Goal: Information Seeking & Learning: Learn about a topic

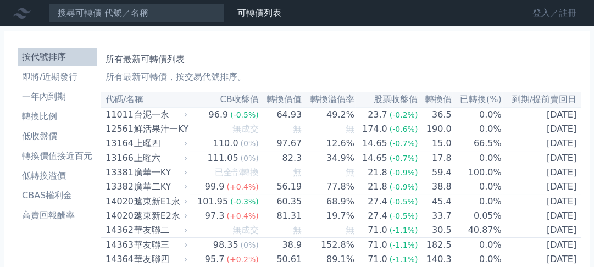
click at [546, 10] on link "登入／註冊" at bounding box center [553, 13] width 61 height 18
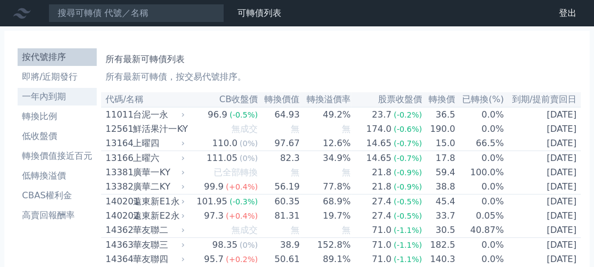
click at [57, 97] on li "一年內到期" at bounding box center [57, 96] width 79 height 13
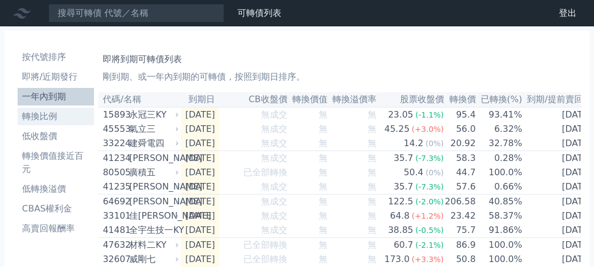
click at [47, 117] on li "轉換比例" at bounding box center [56, 116] width 76 height 13
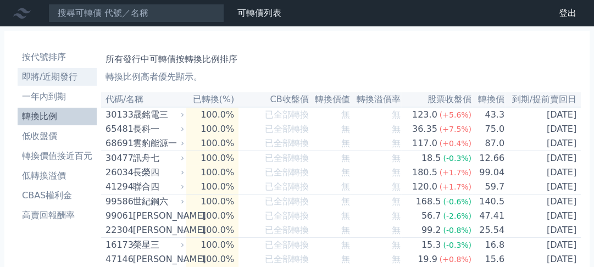
click at [43, 79] on li "即將/近期發行" at bounding box center [57, 76] width 79 height 13
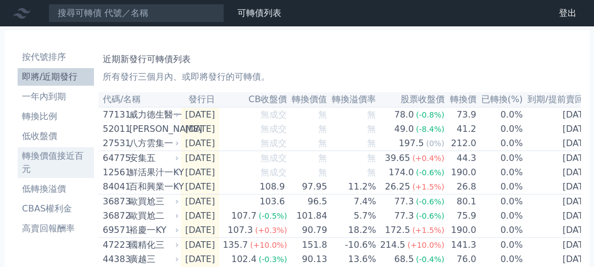
click at [61, 155] on li "轉換價值接近百元" at bounding box center [56, 162] width 76 height 26
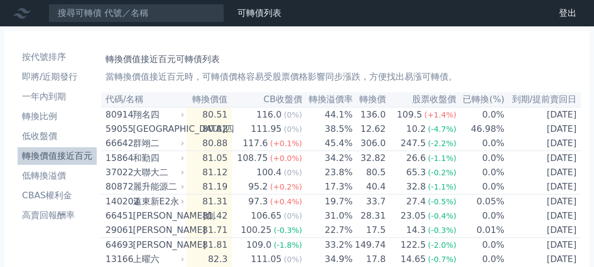
click at [61, 156] on li "轉換價值接近百元" at bounding box center [57, 155] width 79 height 13
click at [57, 195] on li "CBAS權利金" at bounding box center [57, 195] width 79 height 13
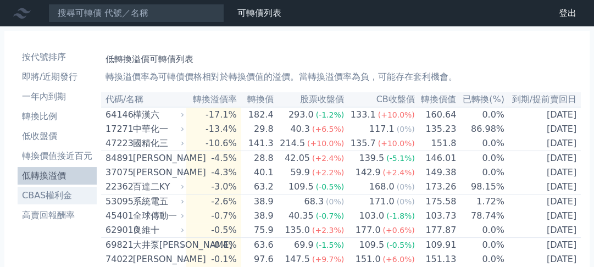
click at [47, 195] on li "CBAS權利金" at bounding box center [57, 195] width 79 height 13
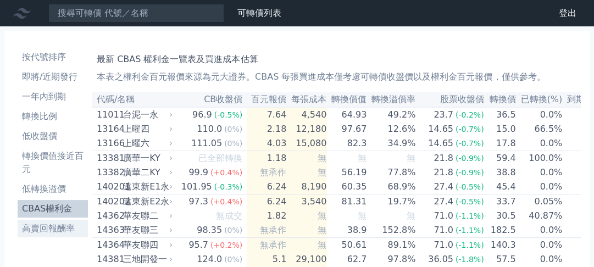
click at [51, 228] on li "高賣回報酬率" at bounding box center [53, 228] width 70 height 13
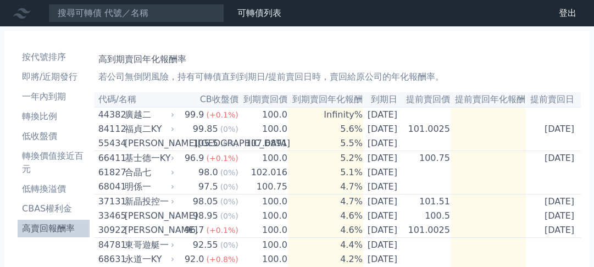
click at [0, 0] on link "財務數據" at bounding box center [0, 0] width 0 height 0
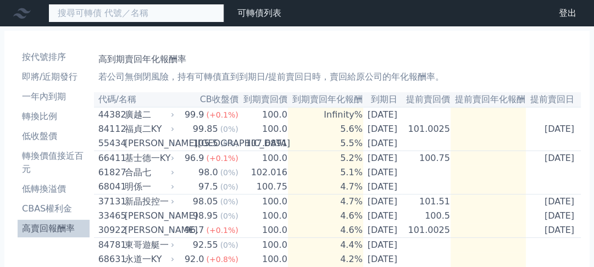
click at [61, 13] on input at bounding box center [136, 13] width 176 height 19
paste input "佳[PERSON_NAME]"
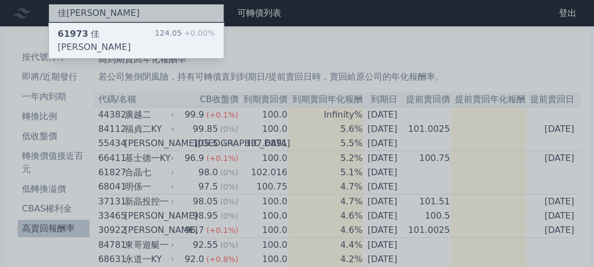
type input "佳[PERSON_NAME]"
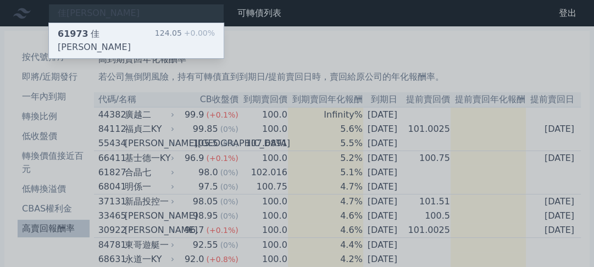
click at [74, 31] on span "61973" at bounding box center [73, 34] width 31 height 10
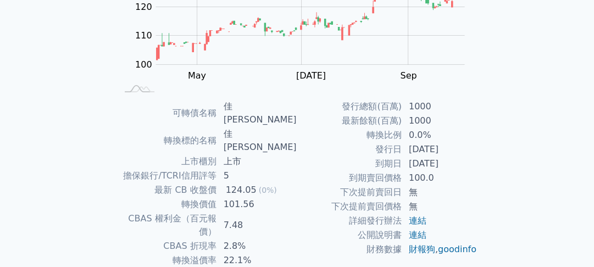
scroll to position [178, 0]
